Goal: Transaction & Acquisition: Purchase product/service

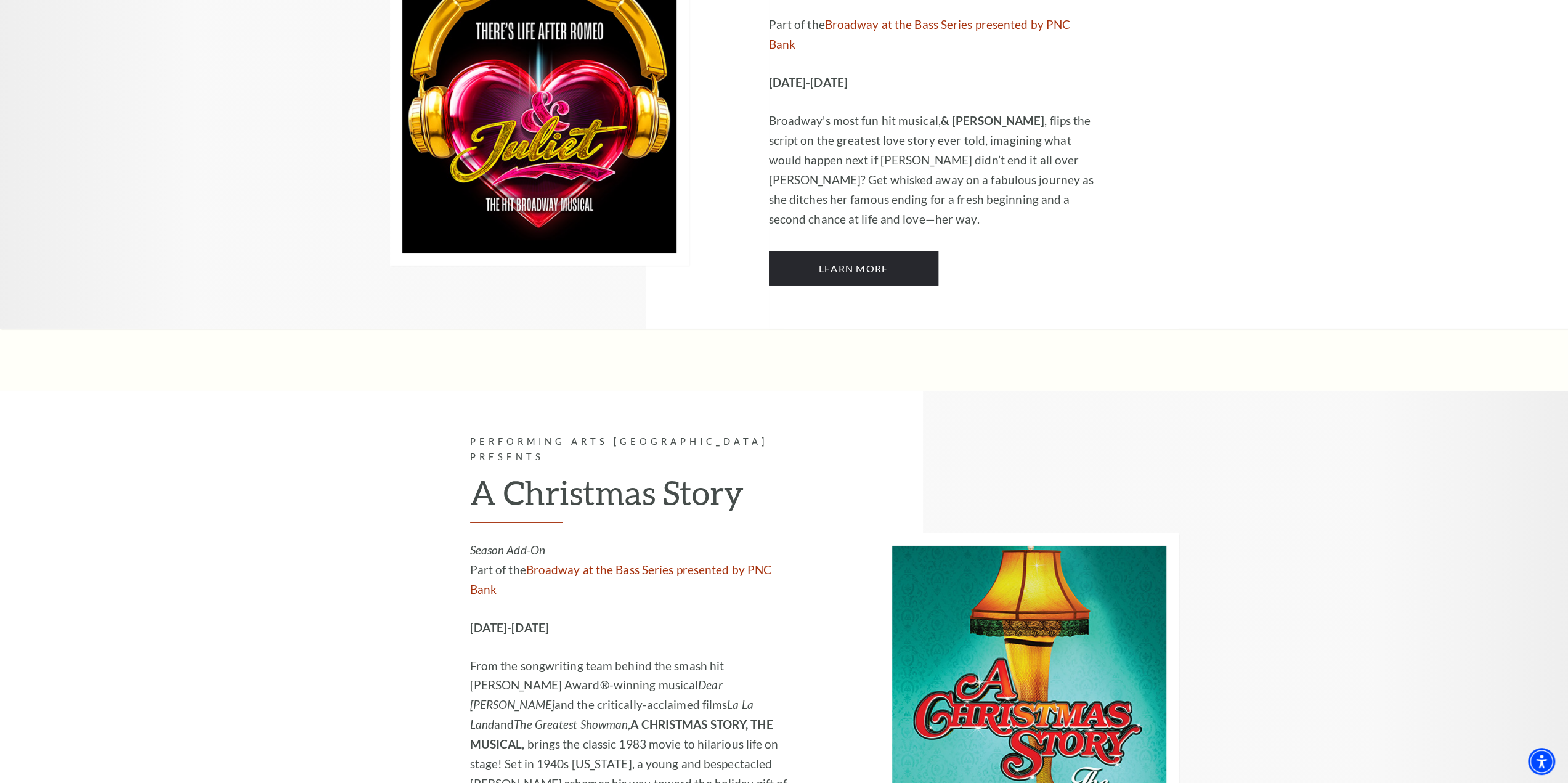
scroll to position [3881, 0]
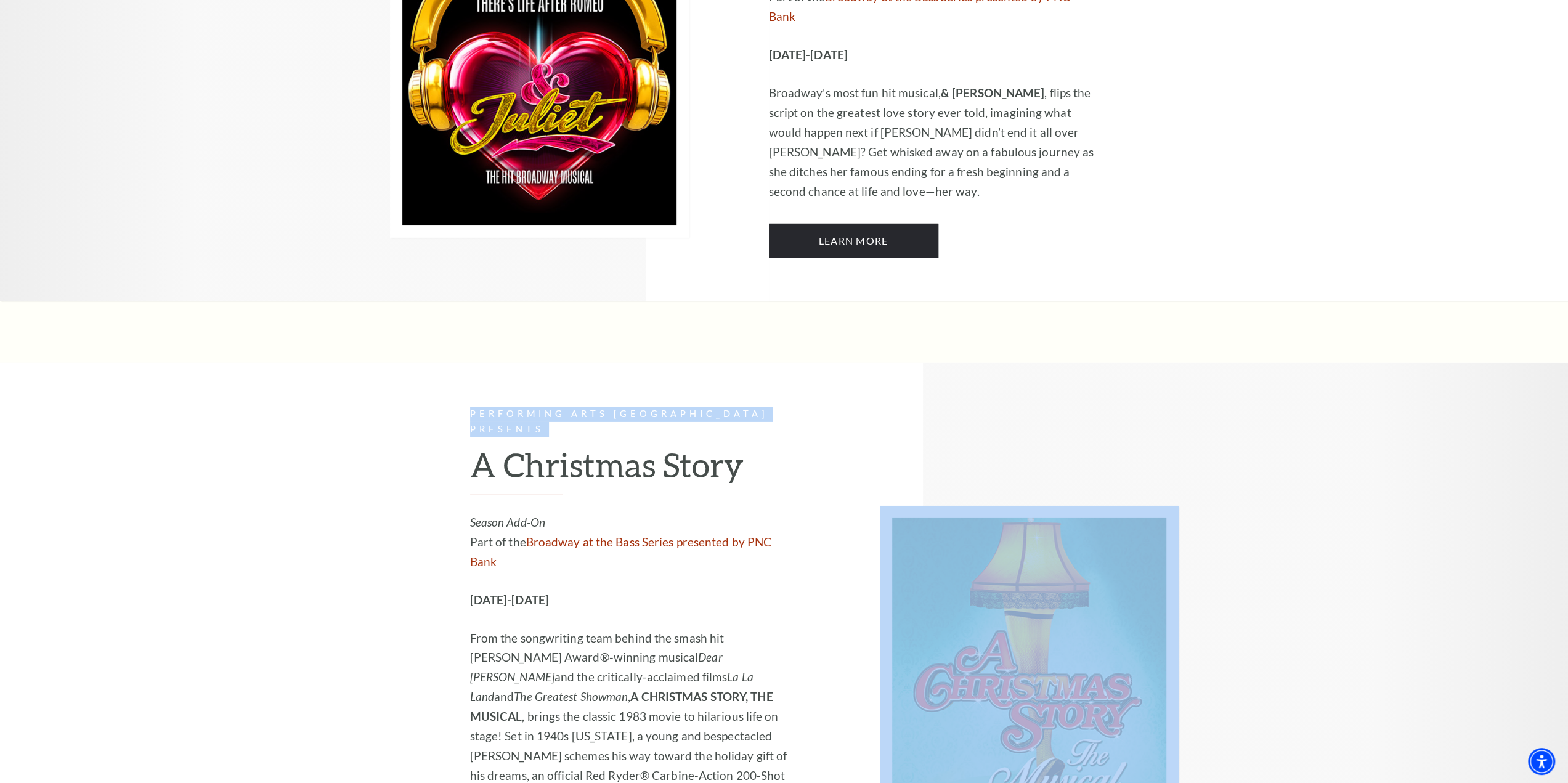
drag, startPoint x: 458, startPoint y: 177, endPoint x: 816, endPoint y: 431, distance: 439.0
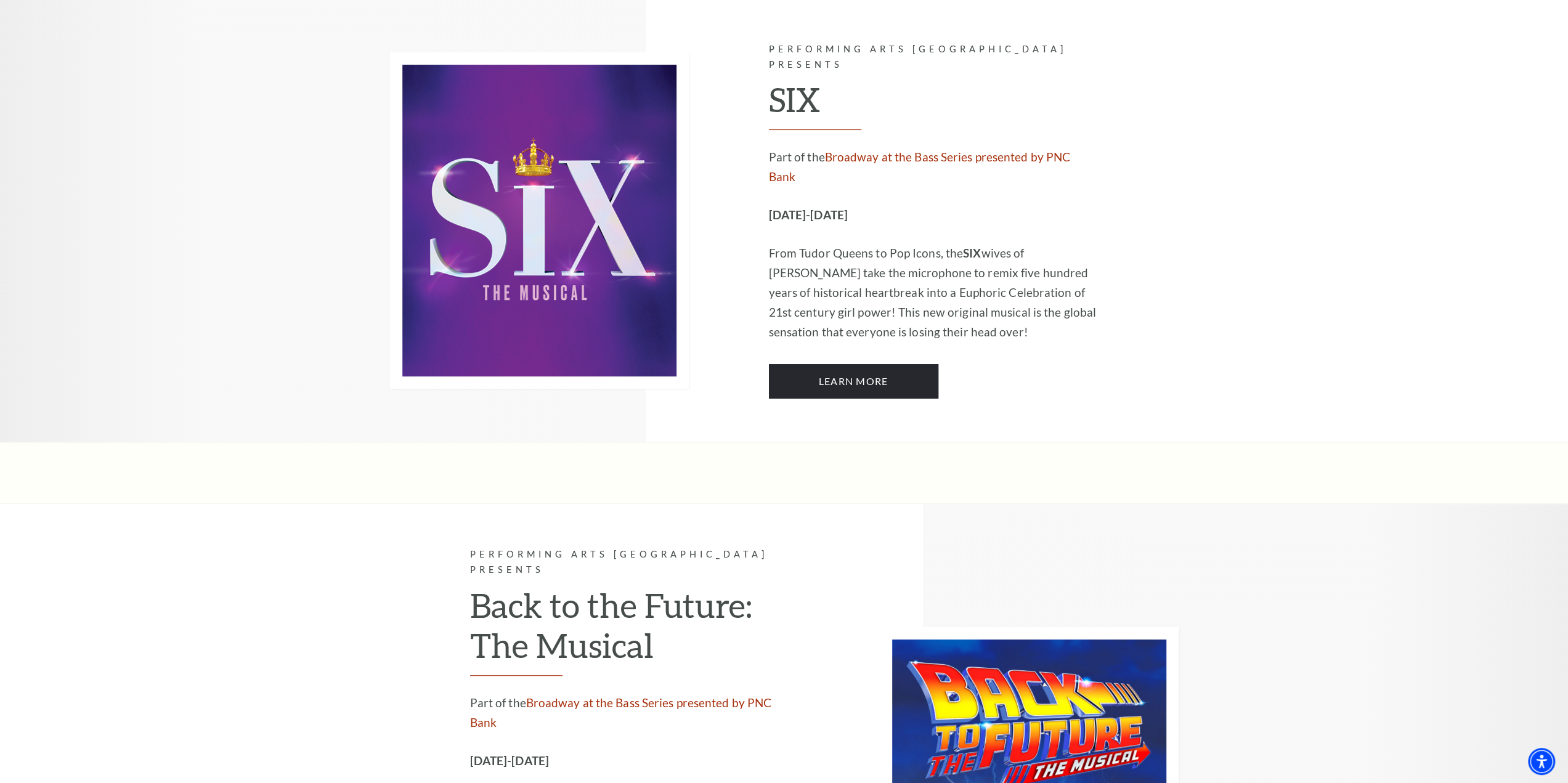
scroll to position [4928, 0]
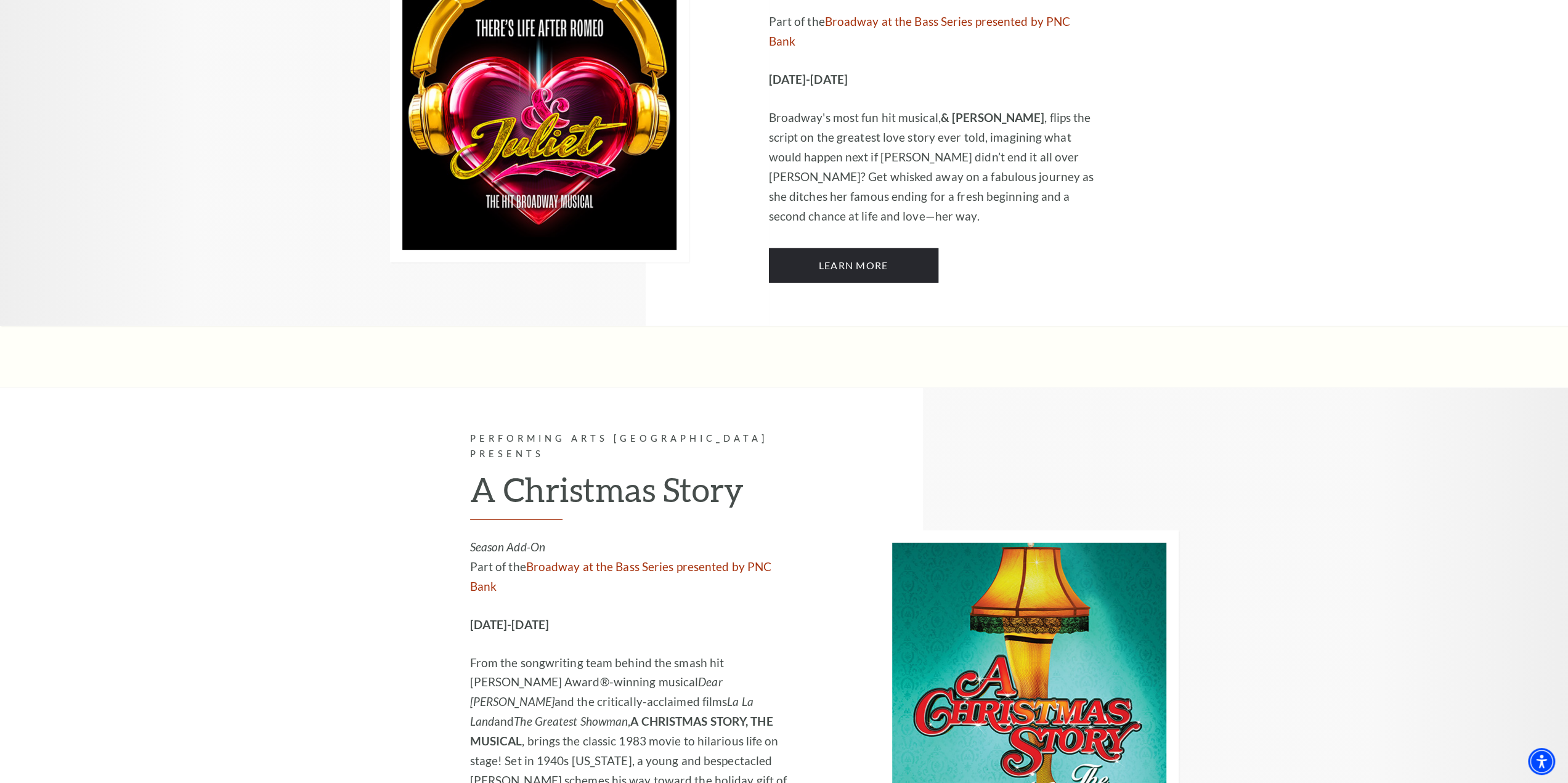
scroll to position [3940, 0]
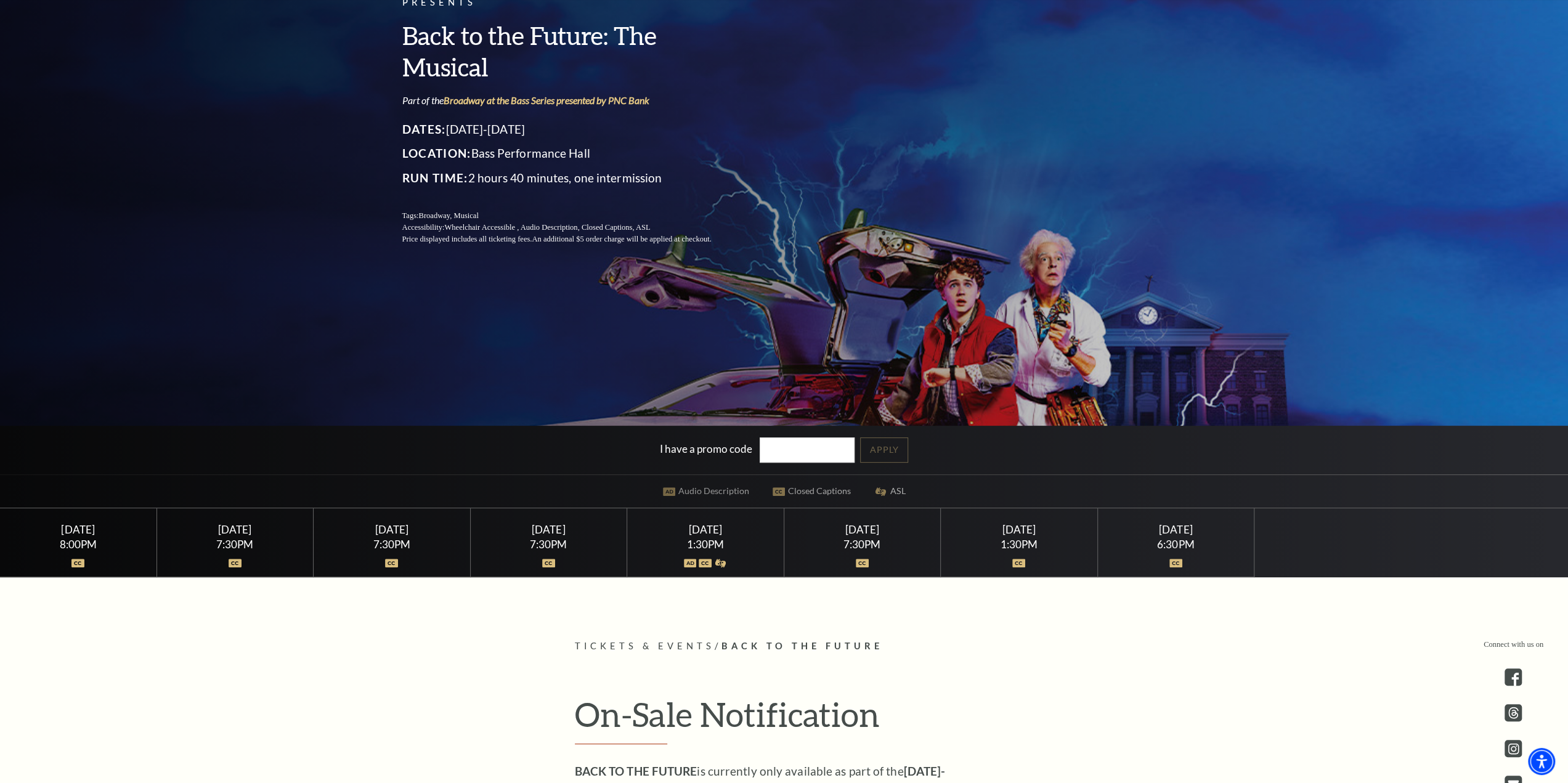
scroll to position [308, 0]
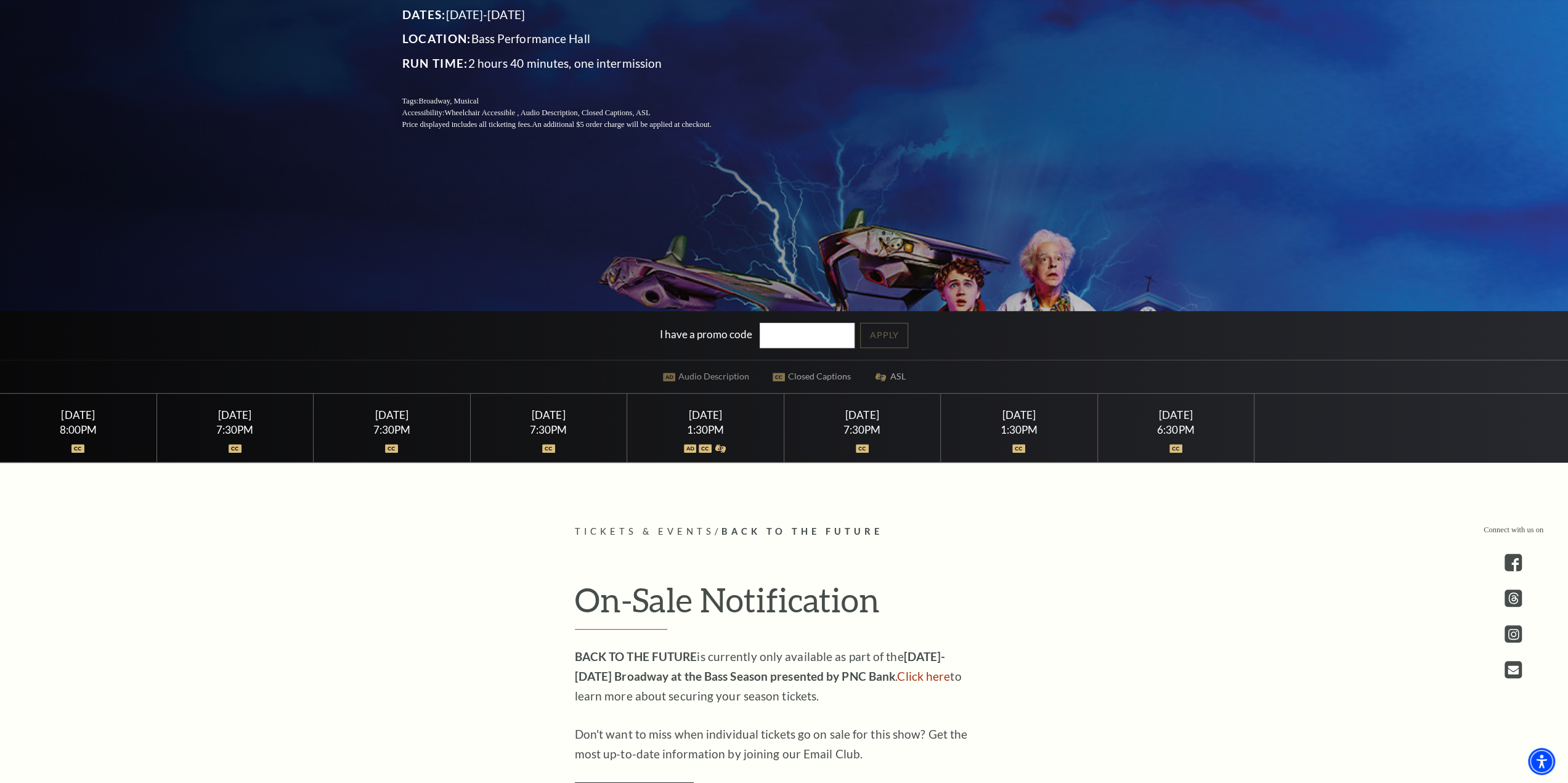
click at [684, 414] on div "[DATE]" at bounding box center [705, 415] width 127 height 13
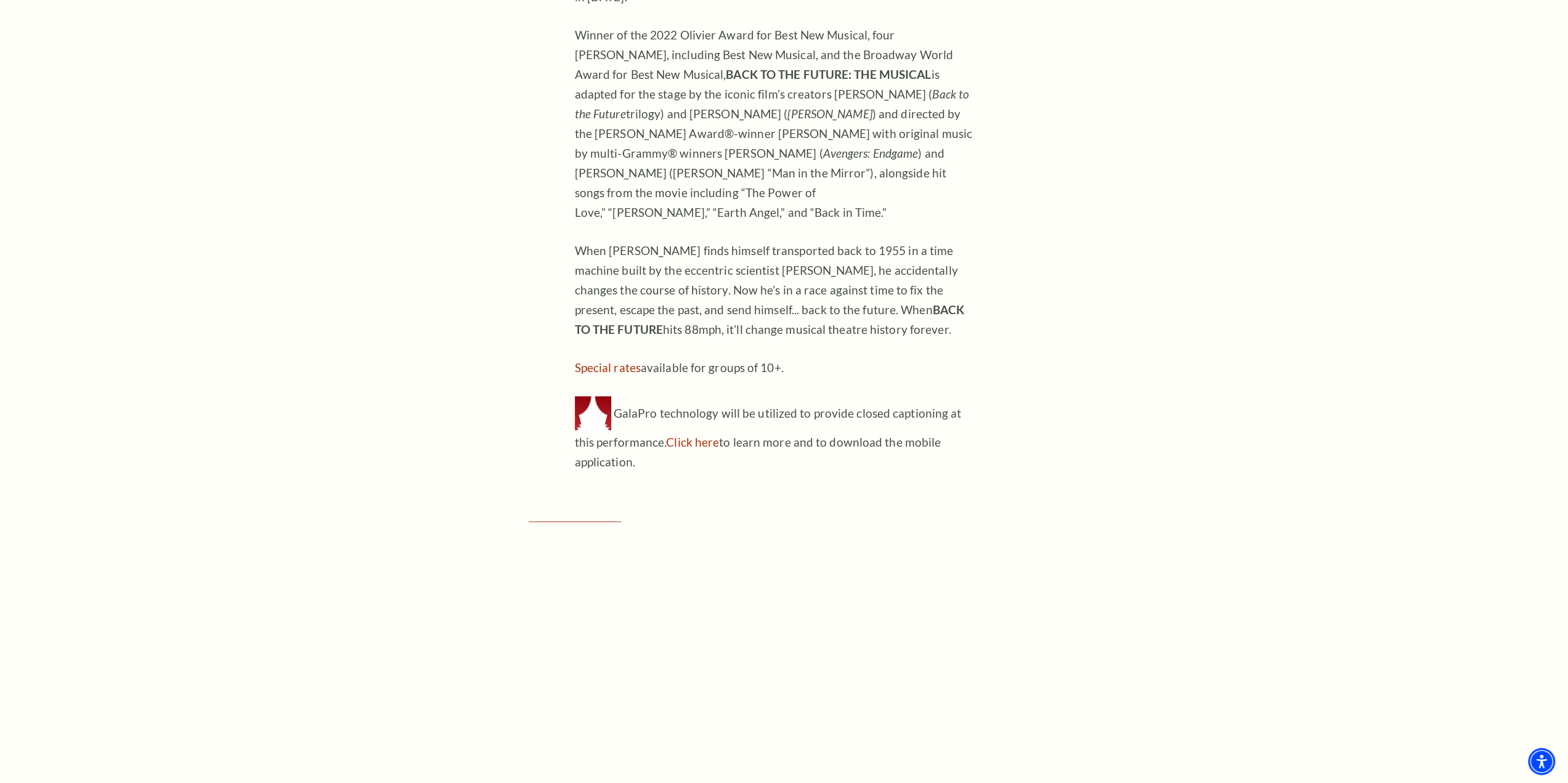
scroll to position [1355, 0]
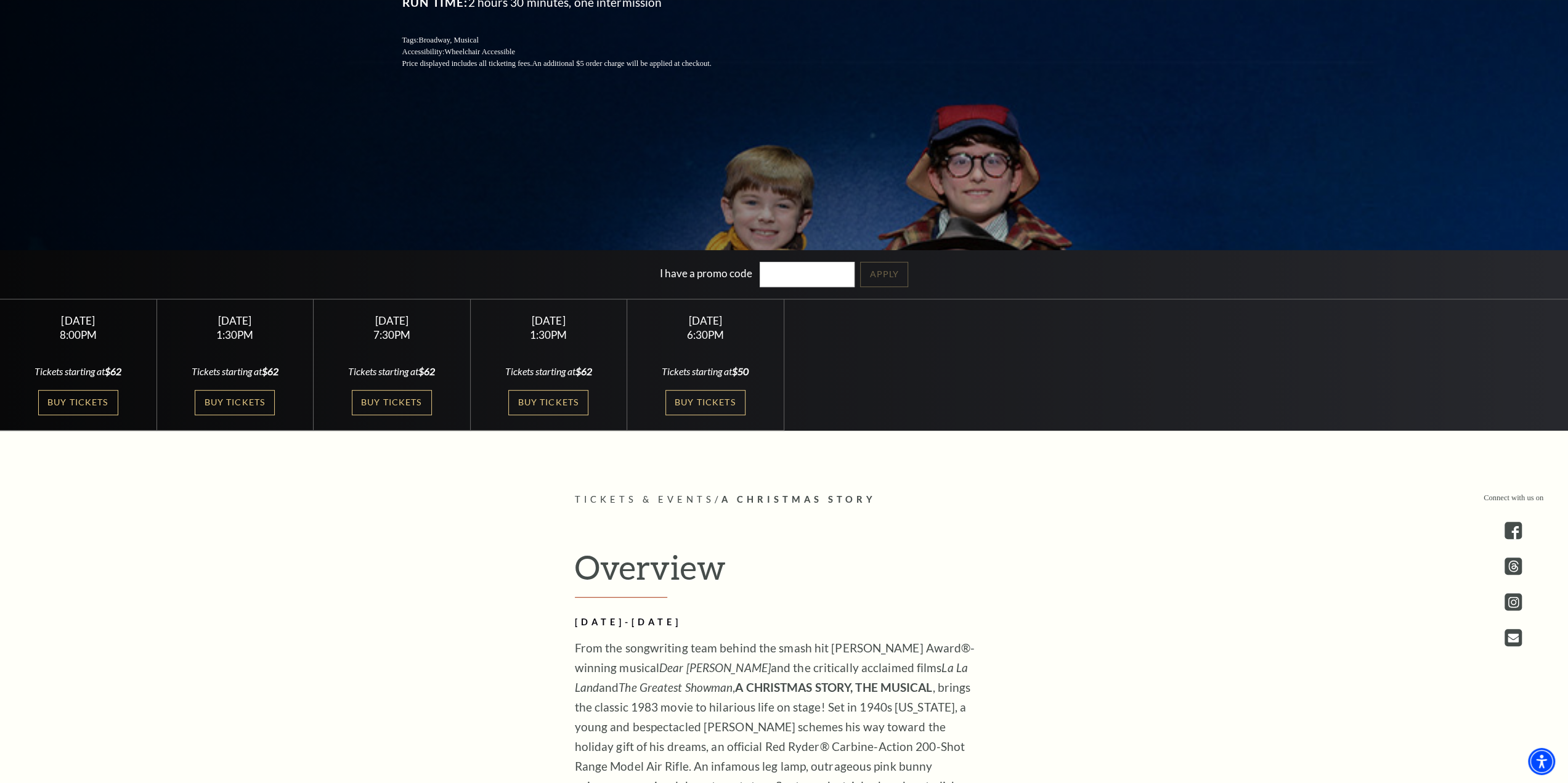
scroll to position [369, 0]
click at [550, 404] on link "Buy Tickets" at bounding box center [548, 401] width 80 height 25
